Goal: Task Accomplishment & Management: Use online tool/utility

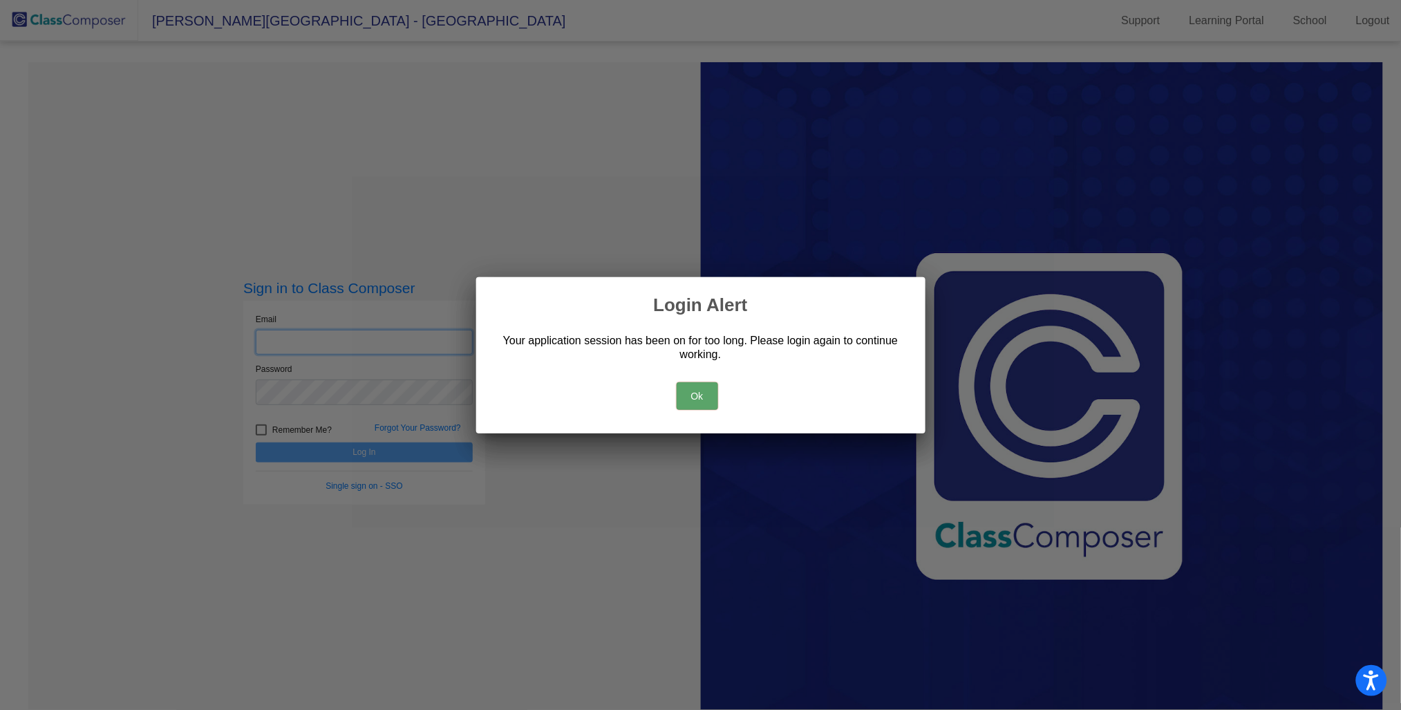
type input "[PERSON_NAME][EMAIL_ADDRESS][PERSON_NAME][DOMAIN_NAME]"
click at [722, 375] on div "Ok" at bounding box center [701, 392] width 416 height 48
click at [710, 389] on button "Ok" at bounding box center [697, 396] width 41 height 28
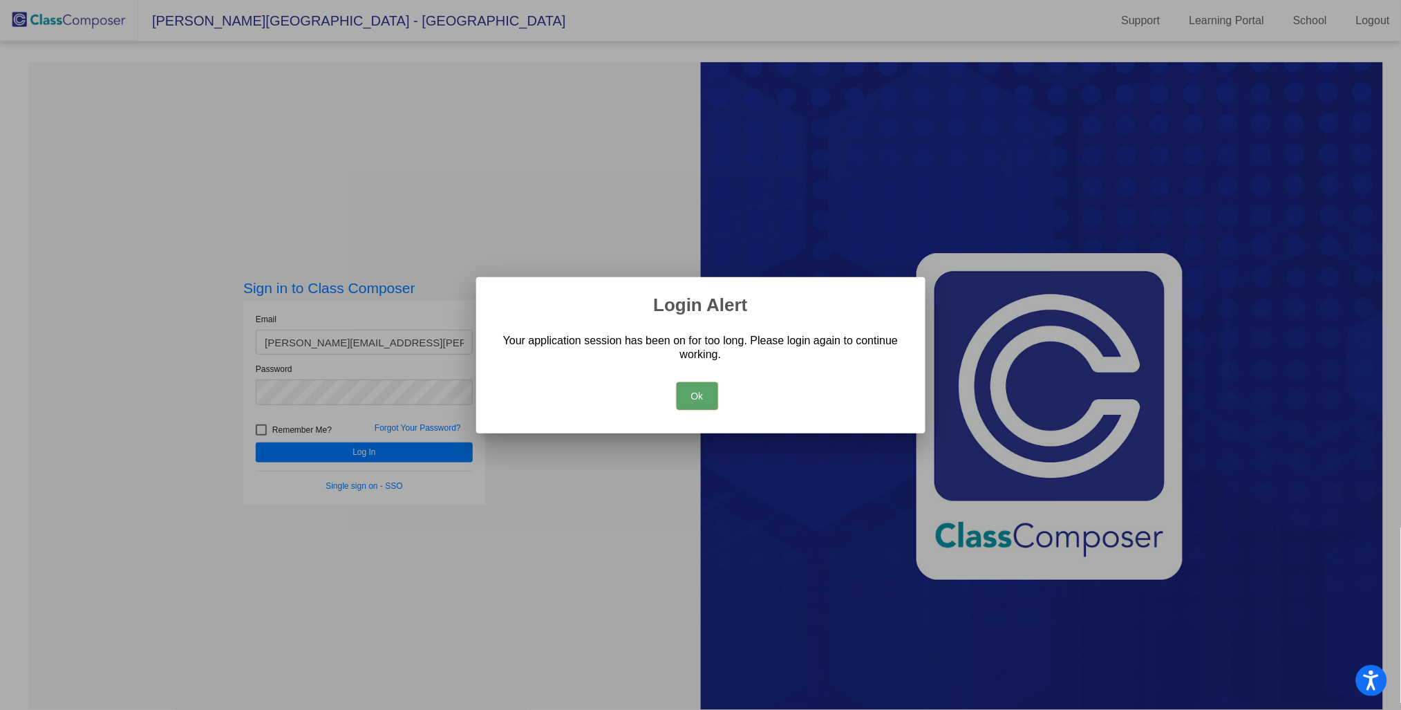
click at [710, 395] on button "Ok" at bounding box center [697, 396] width 41 height 28
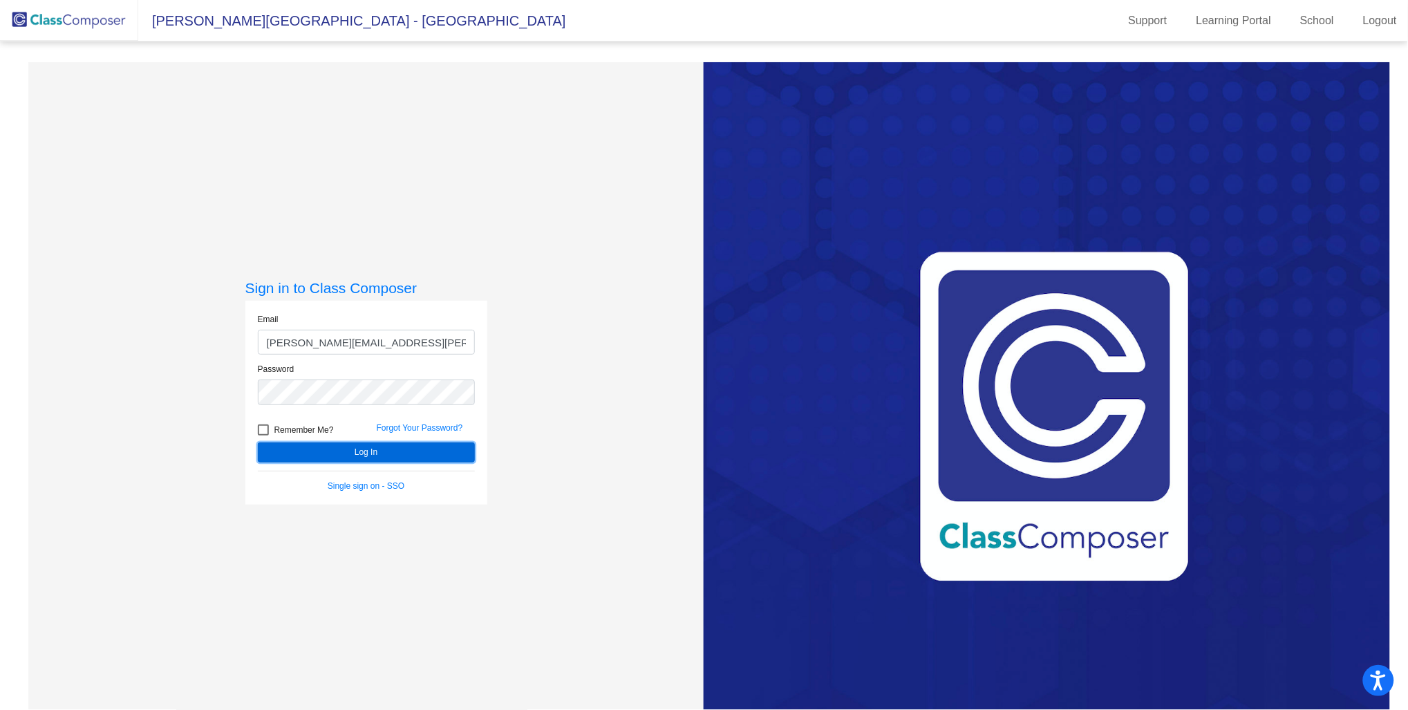
click at [351, 454] on button "Log In" at bounding box center [366, 452] width 217 height 20
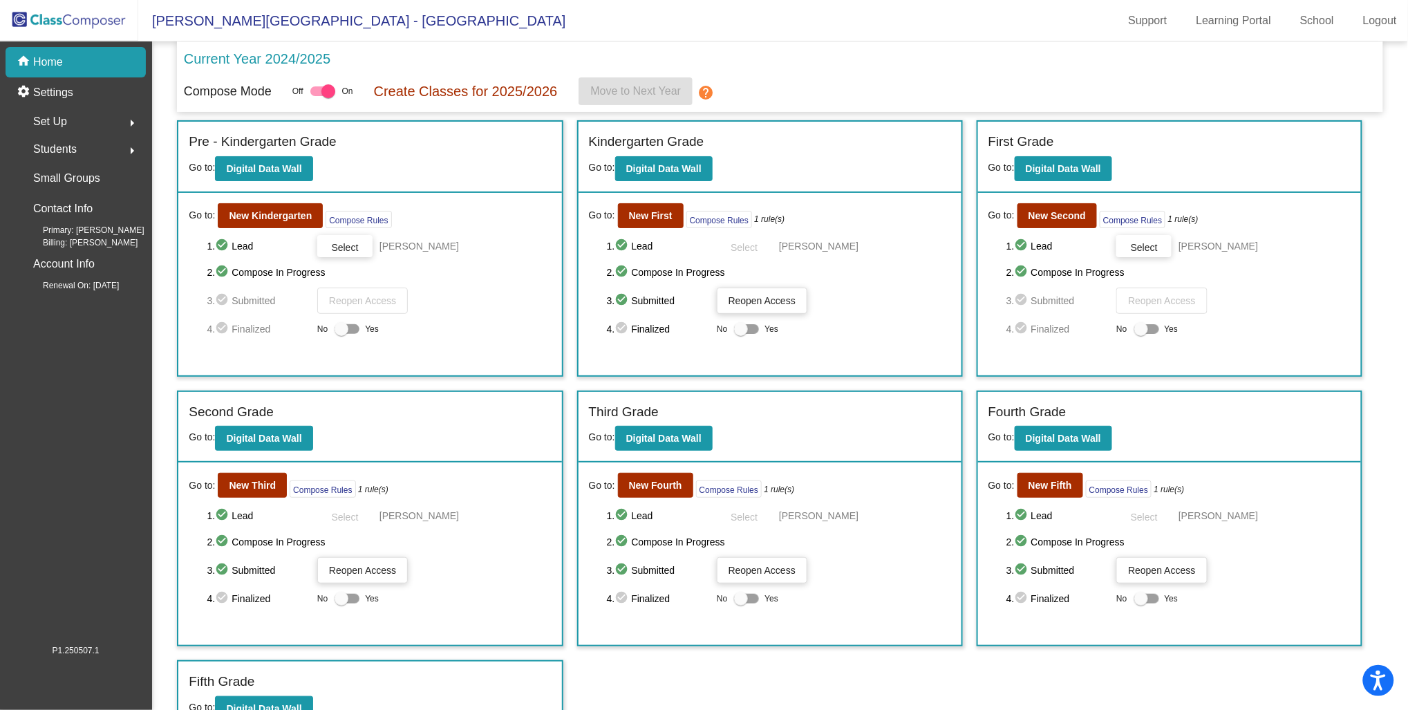
click at [106, 59] on div "home Home" at bounding box center [76, 62] width 140 height 30
click at [71, 64] on div "home Home" at bounding box center [76, 62] width 140 height 30
click at [59, 64] on p "Home" at bounding box center [48, 62] width 30 height 17
click at [66, 26] on img at bounding box center [69, 20] width 138 height 41
click at [651, 212] on b "New First" at bounding box center [651, 215] width 44 height 11
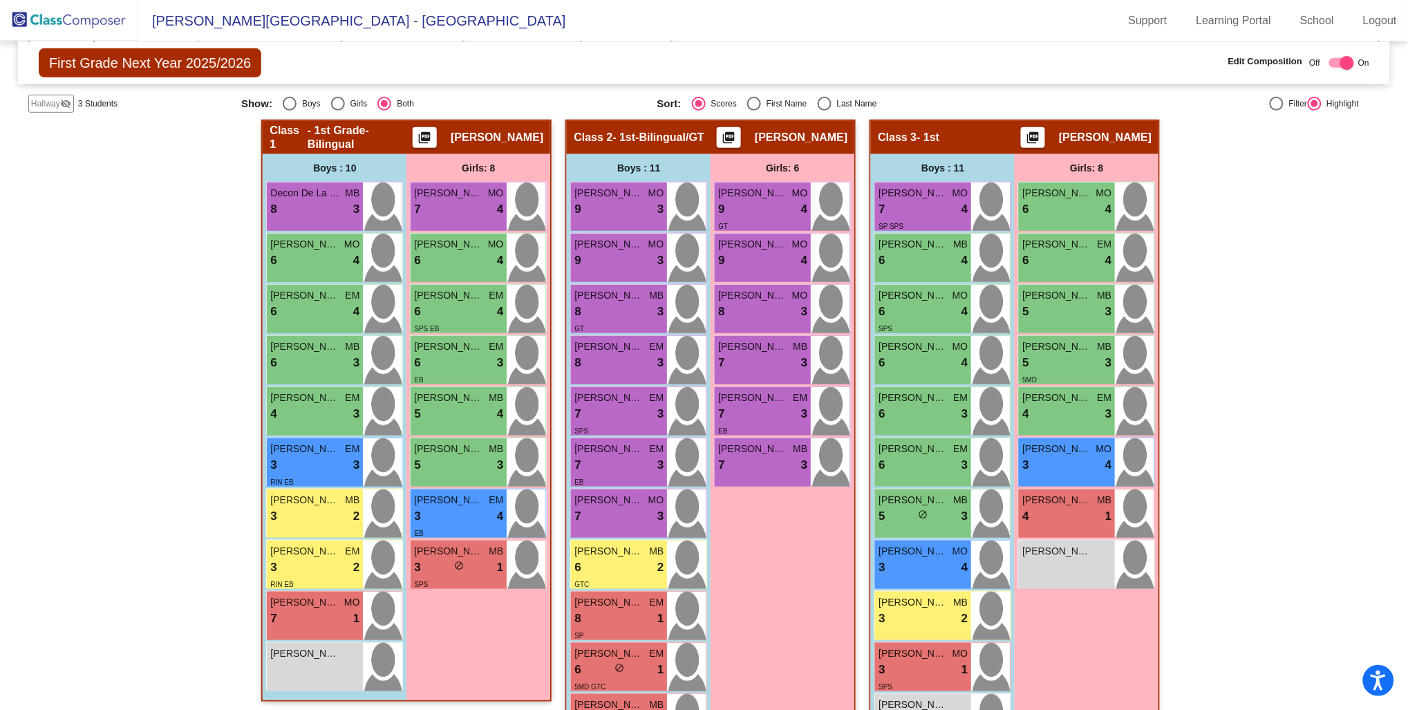
scroll to position [230, 0]
